Goal: Check status: Check status

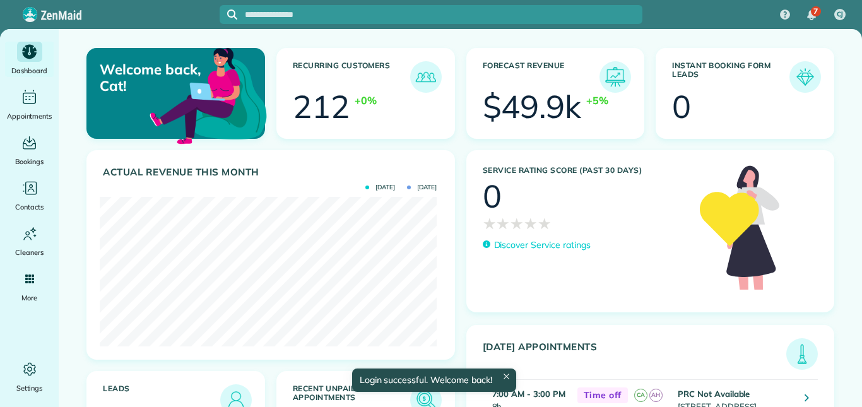
scroll to position [150, 337]
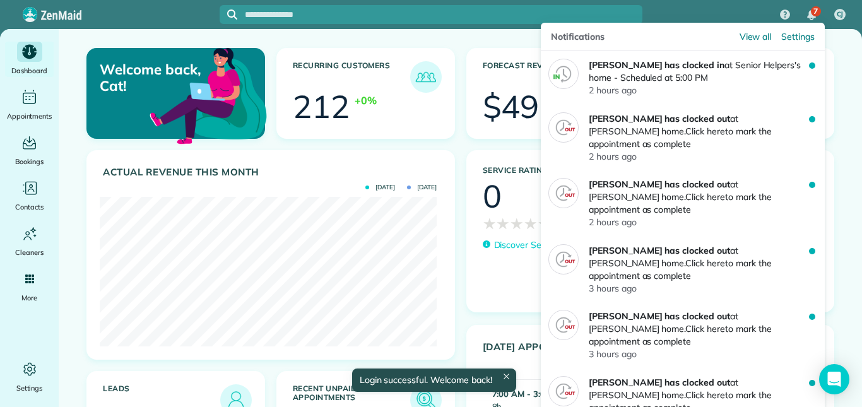
click at [815, 10] on span "7" at bounding box center [815, 11] width 4 height 10
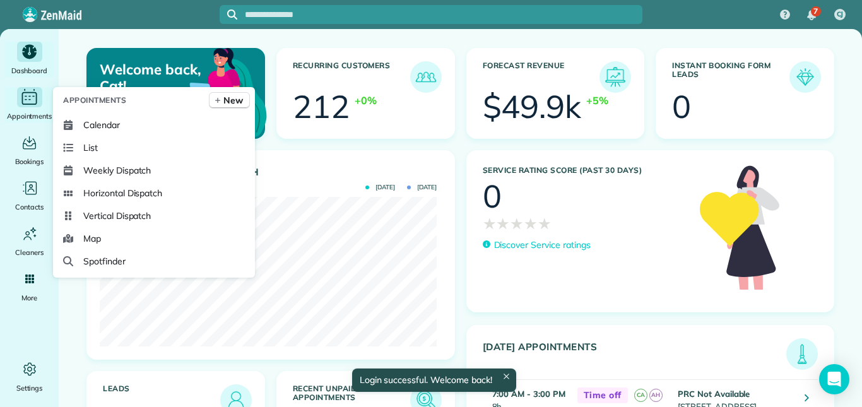
click at [31, 95] on icon "Main" at bounding box center [30, 97] width 20 height 19
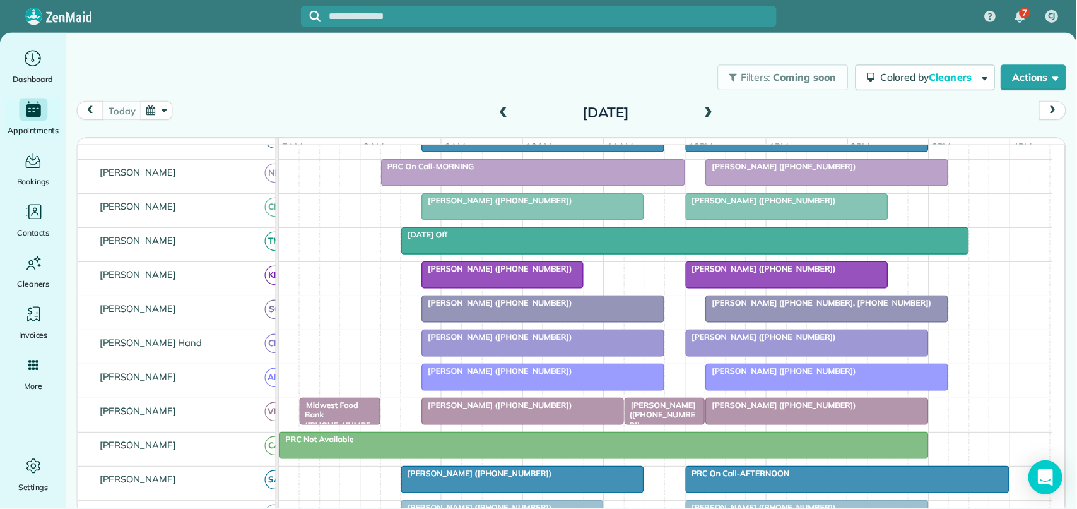
scroll to position [252, 0]
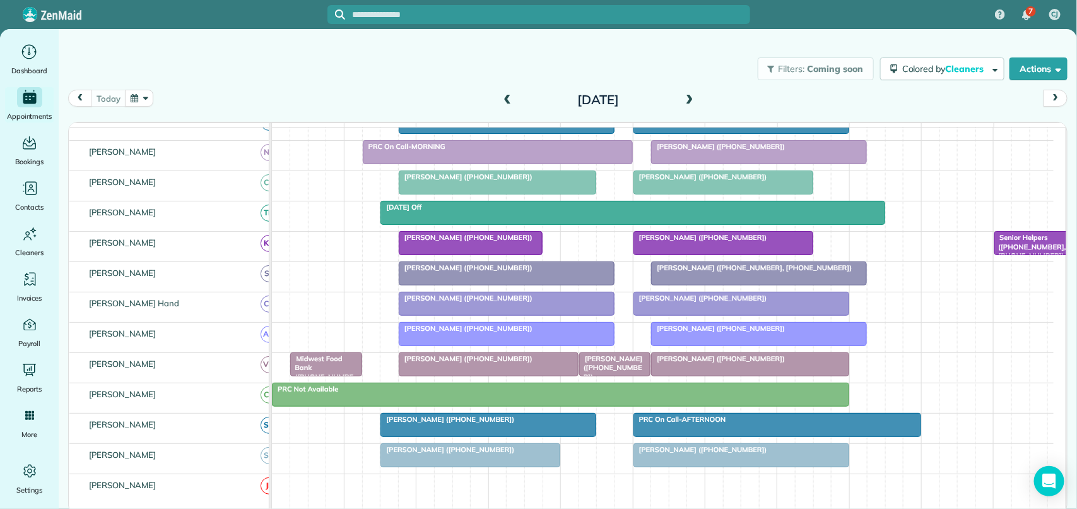
click at [861, 254] on span "Senior Helpers (+16783402708, +16786504328)" at bounding box center [1030, 246] width 73 height 27
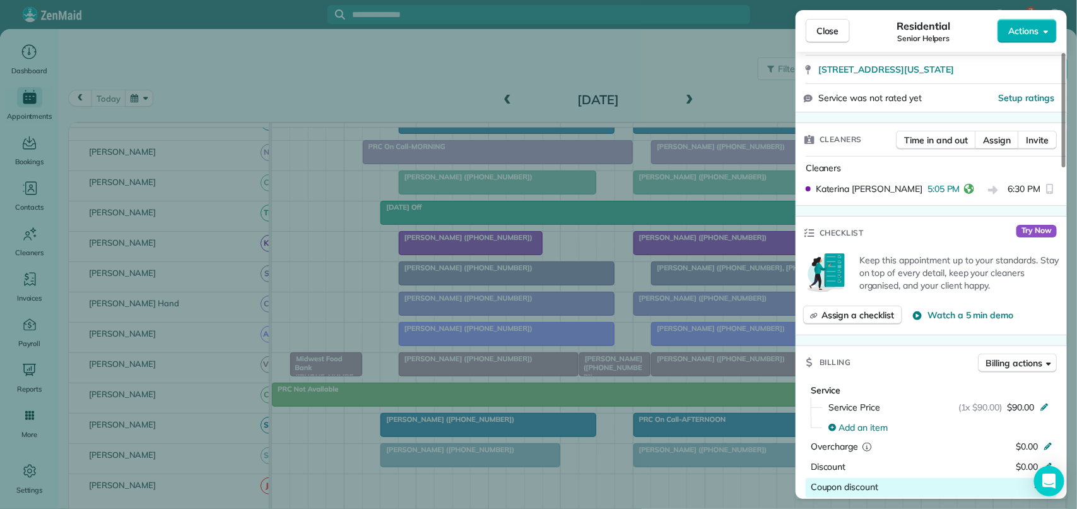
scroll to position [317, 0]
click at [838, 30] on span "Close" at bounding box center [827, 31] width 23 height 13
